Goal: Information Seeking & Learning: Learn about a topic

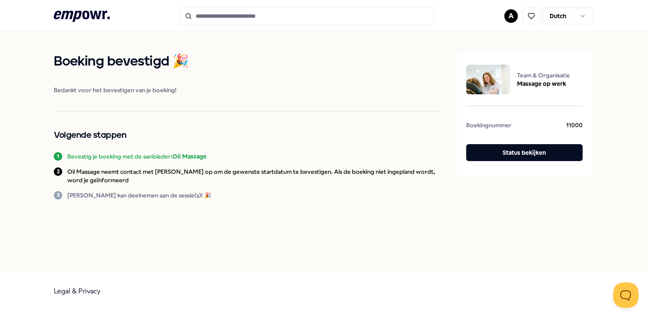
click at [234, 19] on input "Search for products, categories or subcategories" at bounding box center [307, 16] width 254 height 19
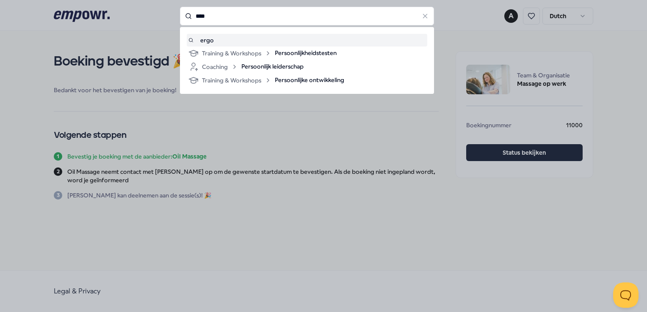
type input "****"
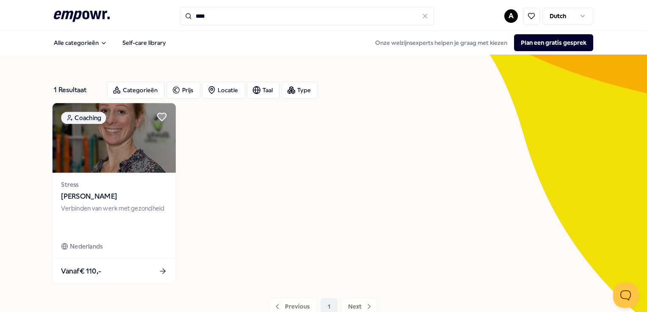
click at [85, 197] on span "[PERSON_NAME]" at bounding box center [114, 196] width 106 height 11
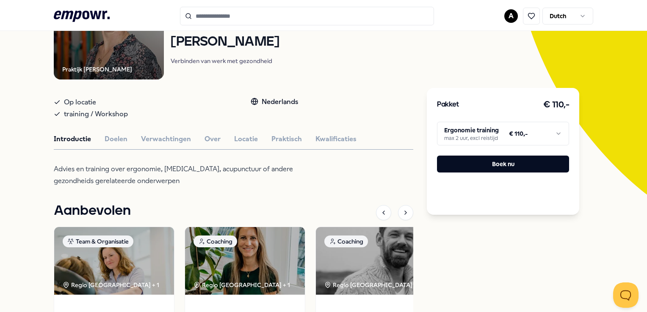
scroll to position [85, 0]
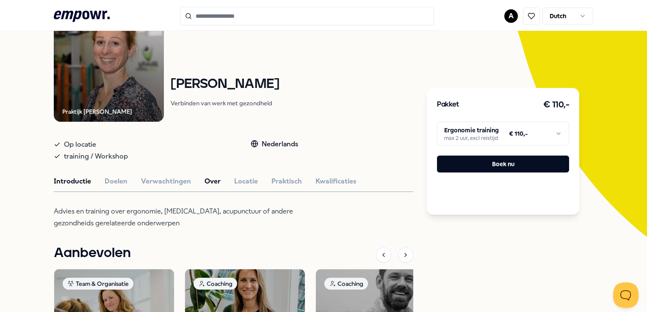
click at [213, 182] on button "Over" at bounding box center [212, 181] width 16 height 11
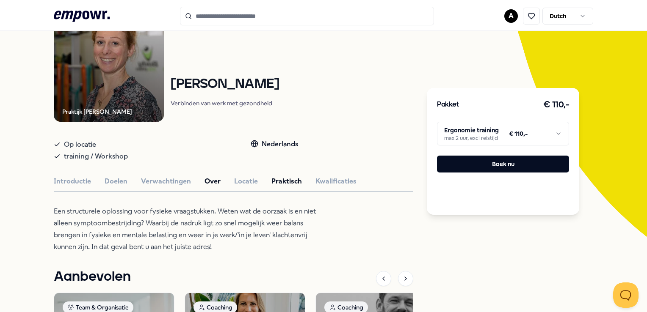
click at [282, 182] on button "Praktisch" at bounding box center [286, 181] width 30 height 11
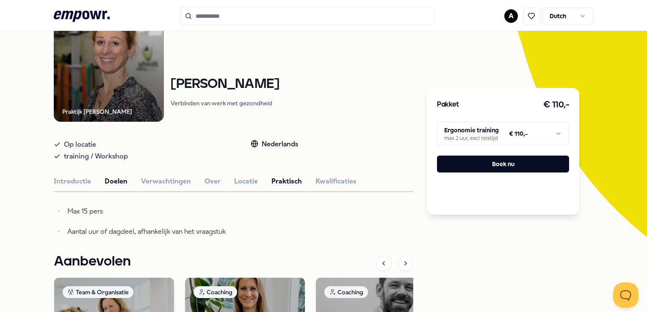
click at [110, 177] on button "Doelen" at bounding box center [116, 181] width 23 height 11
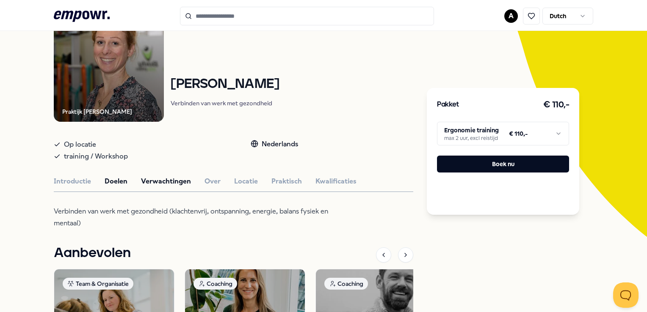
click at [171, 179] on button "Verwachtingen" at bounding box center [166, 181] width 50 height 11
click at [557, 135] on html ".empowr-logo_svg__cls-1{fill:#03032f} A Dutch Alle categorieën Self-care librar…" at bounding box center [323, 156] width 647 height 312
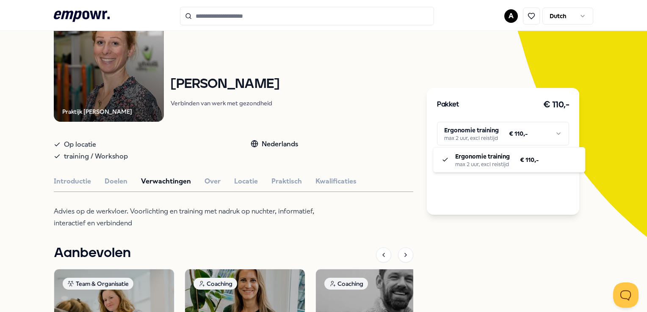
click at [557, 135] on html ".empowr-logo_svg__cls-1{fill:#03032f} A Dutch Alle categorieën Self-care librar…" at bounding box center [323, 156] width 647 height 312
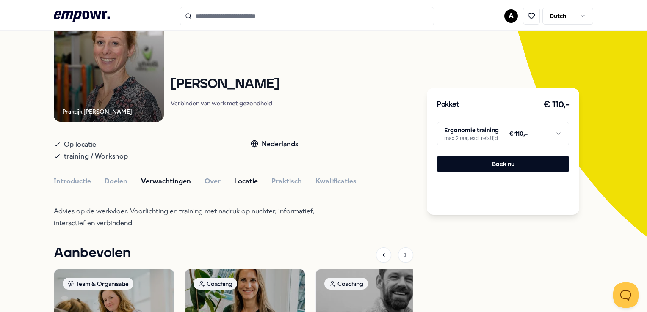
click at [247, 180] on button "Locatie" at bounding box center [246, 181] width 24 height 11
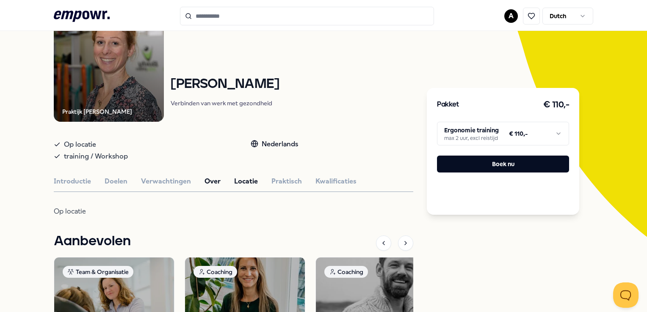
click at [208, 181] on button "Over" at bounding box center [212, 181] width 16 height 11
